Goal: Task Accomplishment & Management: Complete application form

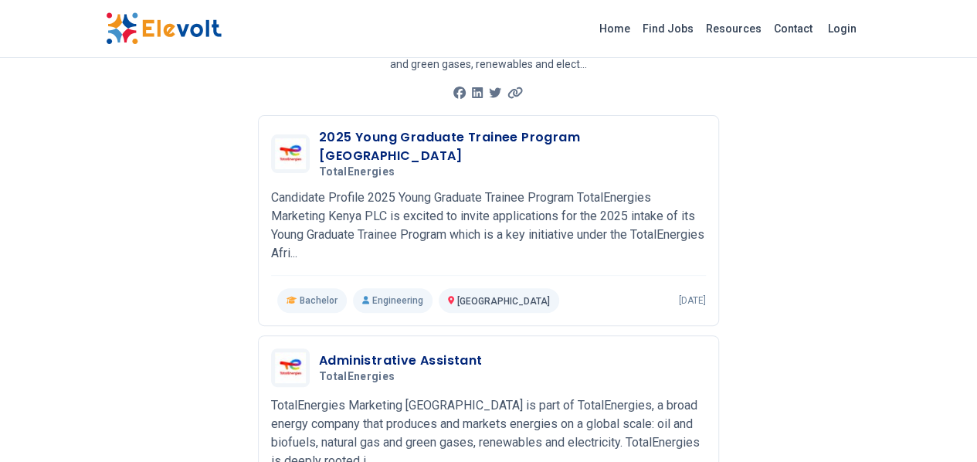
scroll to position [159, 0]
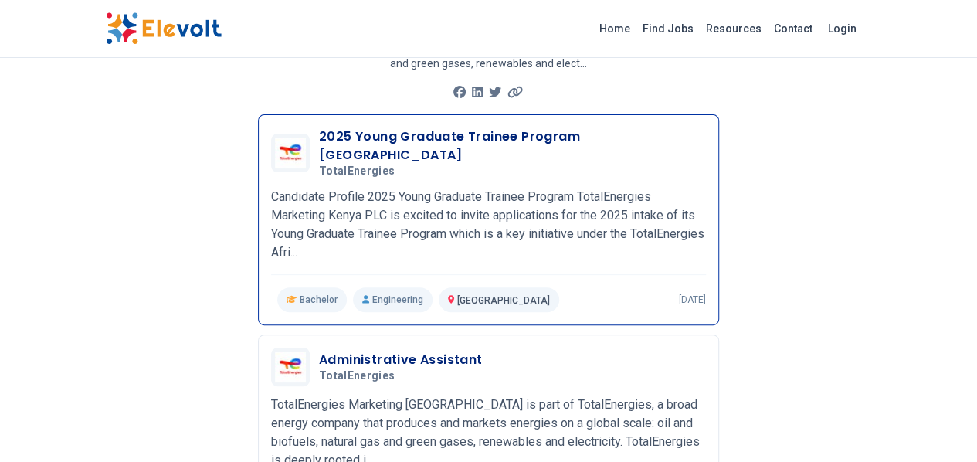
click at [353, 287] on p "Engineering" at bounding box center [393, 299] width 80 height 25
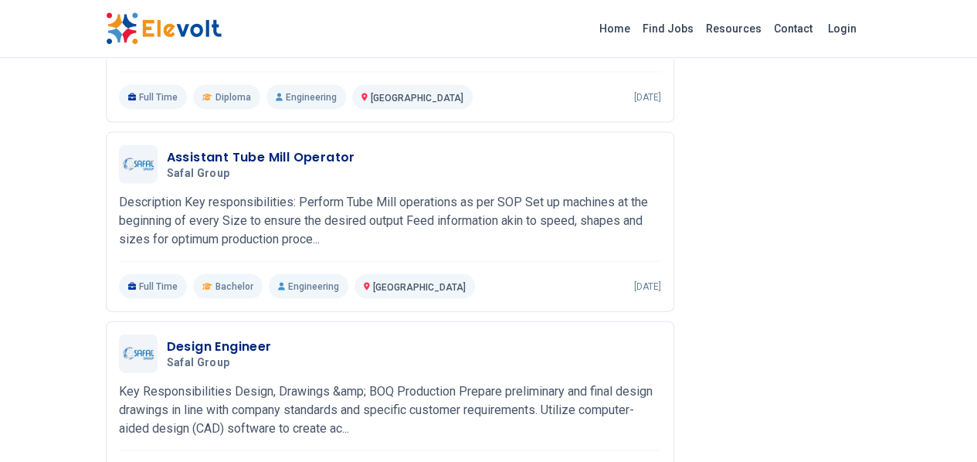
scroll to position [1520, 0]
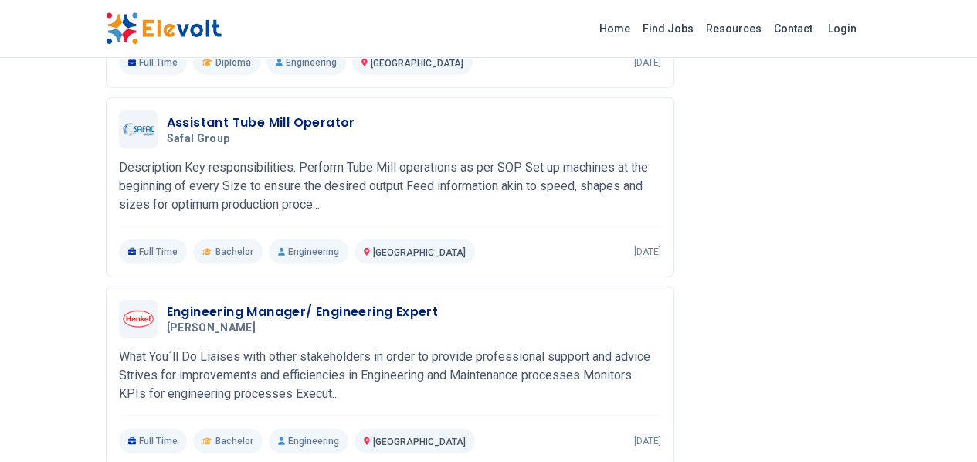
scroll to position [1903, 0]
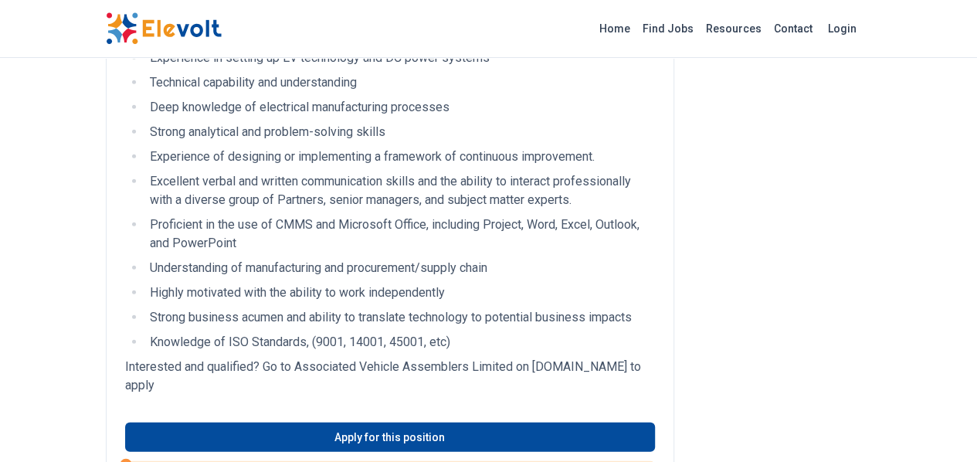
scroll to position [1853, 0]
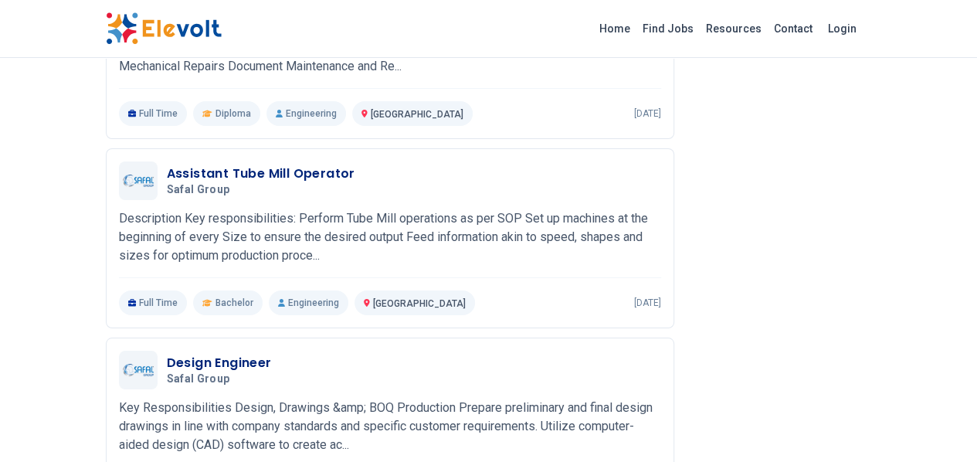
scroll to position [2780, 0]
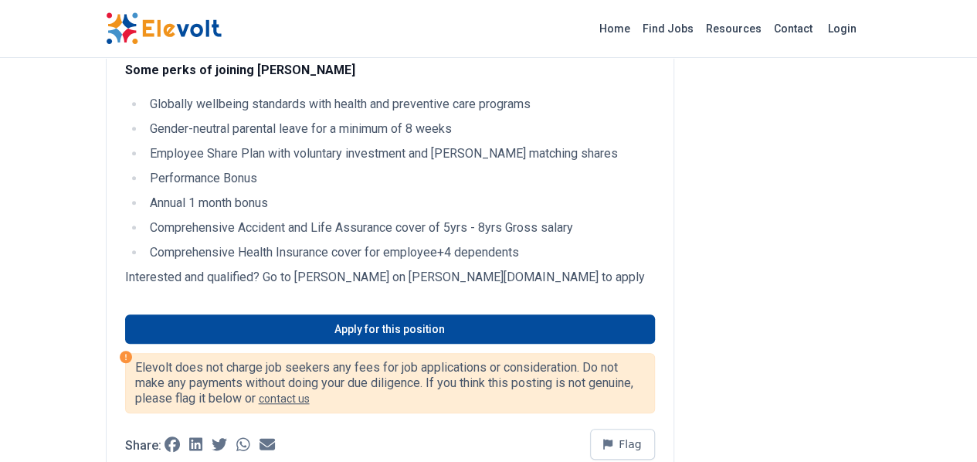
scroll to position [618, 0]
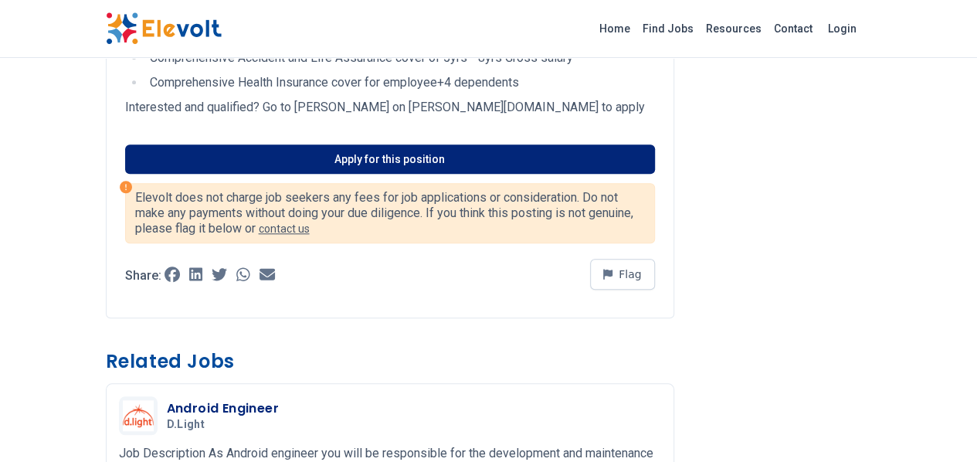
click at [355, 166] on link "Apply for this position" at bounding box center [390, 158] width 530 height 29
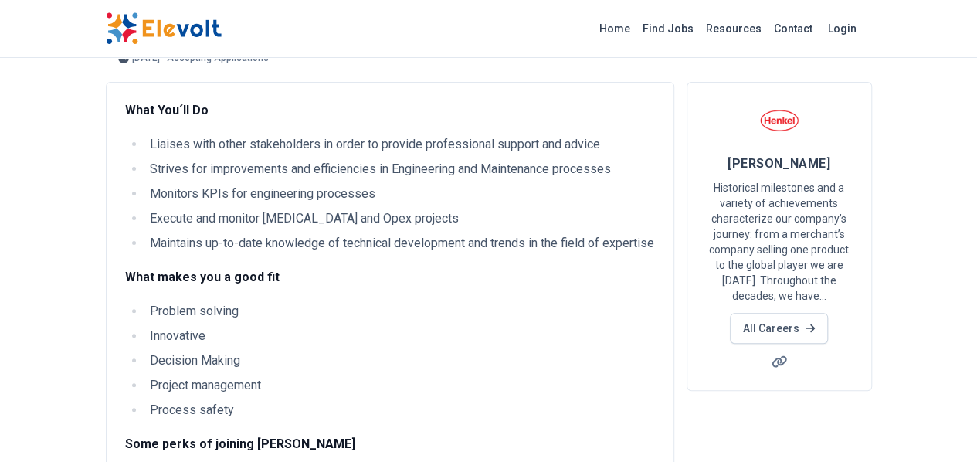
scroll to position [0, 0]
